Goal: Information Seeking & Learning: Find contact information

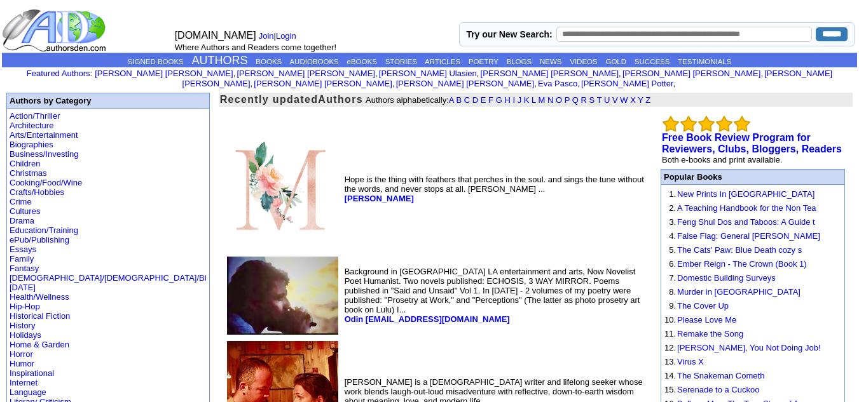
scroll to position [30, 0]
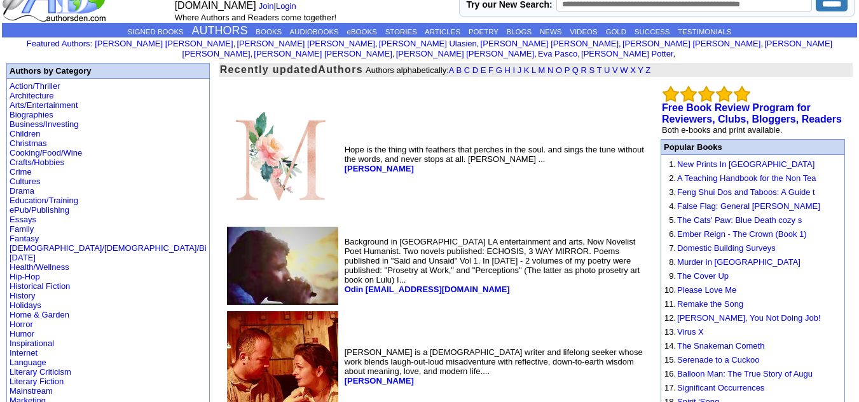
click at [64, 79] on td "Action/Thriller Architecture Arts/Entertainment Biographies Business/Investing …" at bounding box center [108, 396] width 203 height 635
drag, startPoint x: 240, startPoint y: 158, endPoint x: 325, endPoint y: 158, distance: 84.5
click at [342, 158] on td "Hope is the thing with feathers that perches in the soul. and sings the tune wi…" at bounding box center [494, 159] width 305 height 128
copy b "[PERSON_NAME]"
click at [342, 285] on td "Background in [GEOGRAPHIC_DATA] LA entertainment and arts, Now Novelist Poet Hu…" at bounding box center [494, 265] width 305 height 83
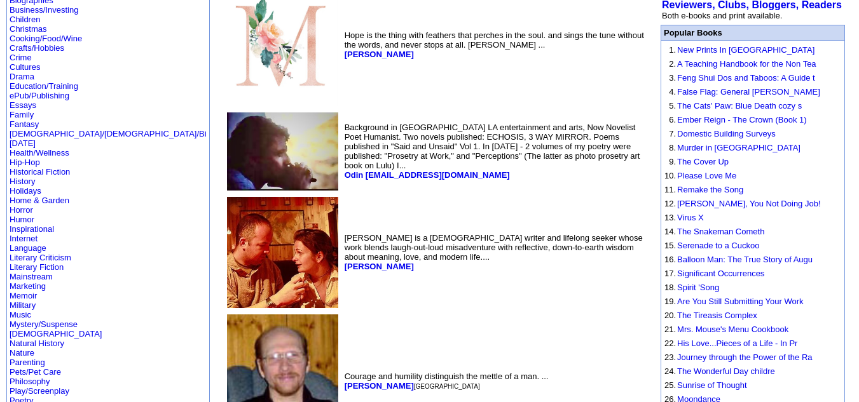
scroll to position [153, 0]
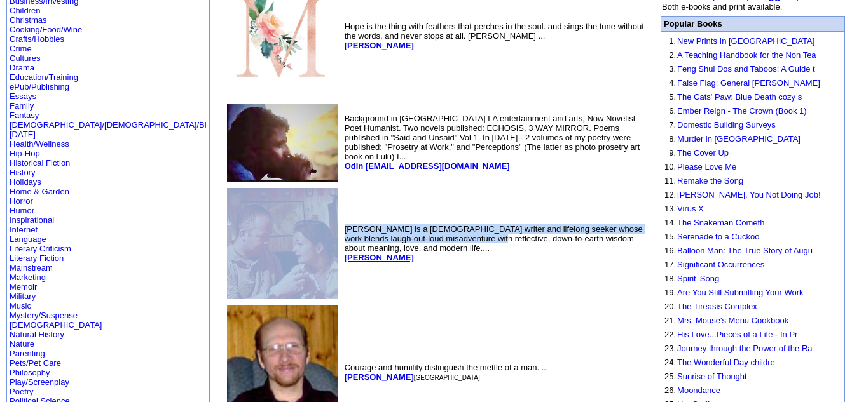
drag, startPoint x: 237, startPoint y: 242, endPoint x: 259, endPoint y: 242, distance: 21.6
click at [261, 240] on tr "[PERSON_NAME] is a [DEMOGRAPHIC_DATA] writer and lifelong seeker whose work ble…" at bounding box center [435, 244] width 423 height 116
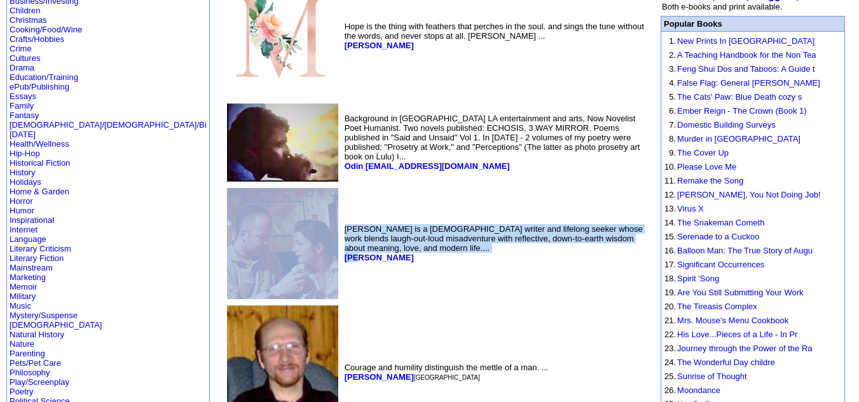
click at [342, 253] on td "[PERSON_NAME] is a [DEMOGRAPHIC_DATA] writer and lifelong seeker whose work ble…" at bounding box center [494, 244] width 305 height 116
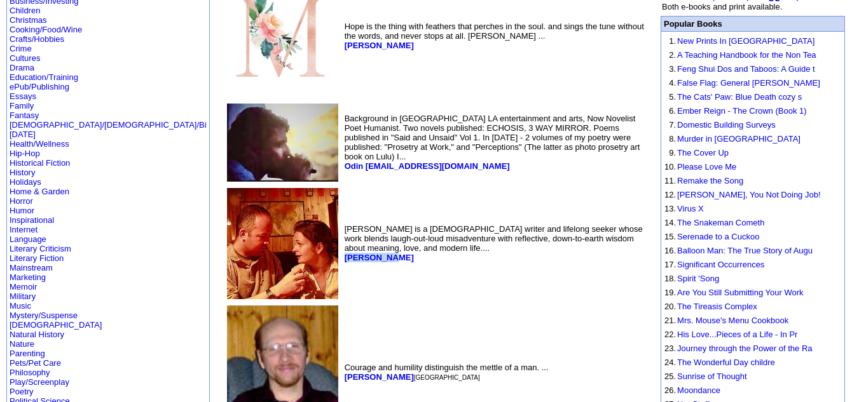
drag, startPoint x: 242, startPoint y: 241, endPoint x: 286, endPoint y: 243, distance: 43.9
click at [342, 243] on td "[PERSON_NAME] is a [DEMOGRAPHIC_DATA] writer and lifelong seeker whose work ble…" at bounding box center [494, 244] width 305 height 116
copy b "[PERSON_NAME]"
